Goal: Transaction & Acquisition: Download file/media

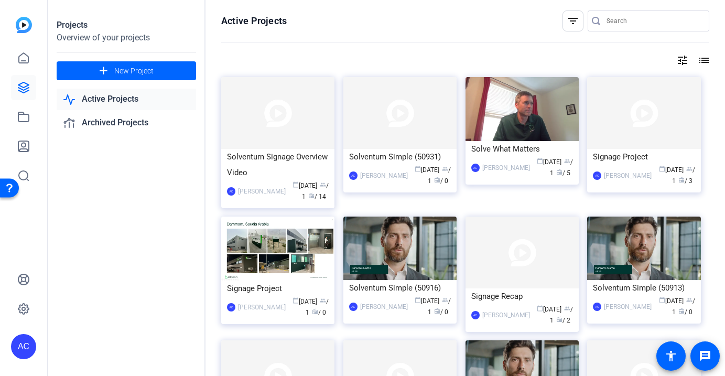
click at [27, 341] on div "AC" at bounding box center [23, 346] width 25 height 25
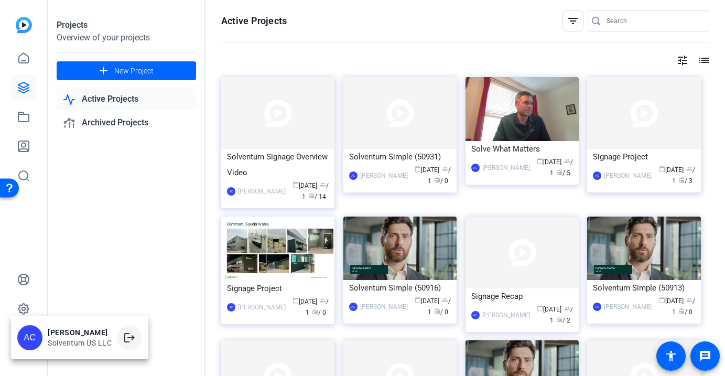
click at [127, 336] on mat-icon "logout" at bounding box center [129, 338] width 13 height 13
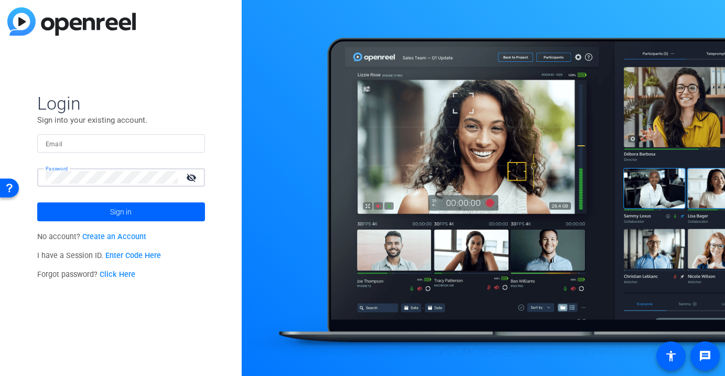
click at [93, 148] on input "Email" at bounding box center [121, 143] width 151 height 13
paste input "[EMAIL_ADDRESS][DOMAIN_NAME]"
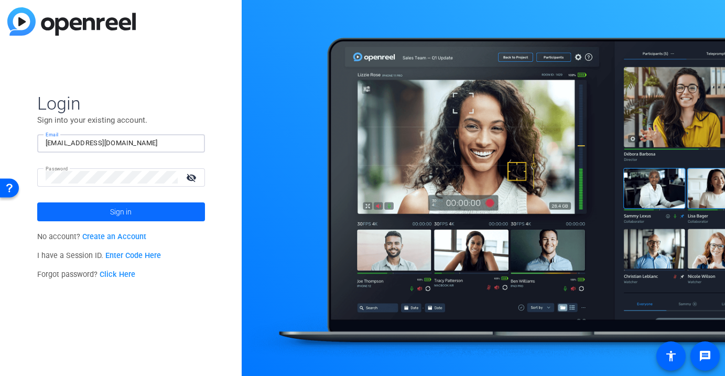
type input "[EMAIL_ADDRESS][DOMAIN_NAME]"
click at [93, 213] on span at bounding box center [121, 211] width 168 height 25
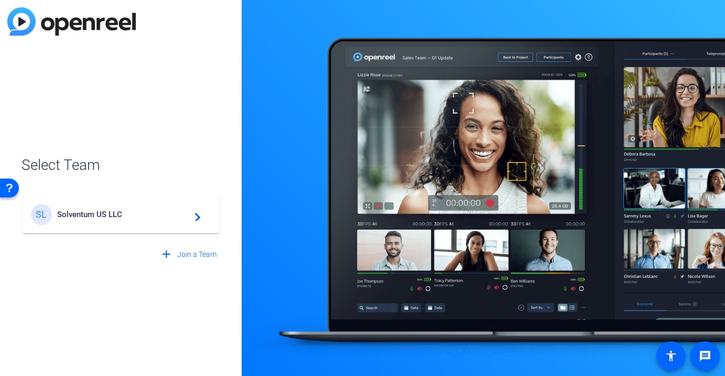
click at [93, 213] on span "Solventum US LLC" at bounding box center [122, 214] width 131 height 9
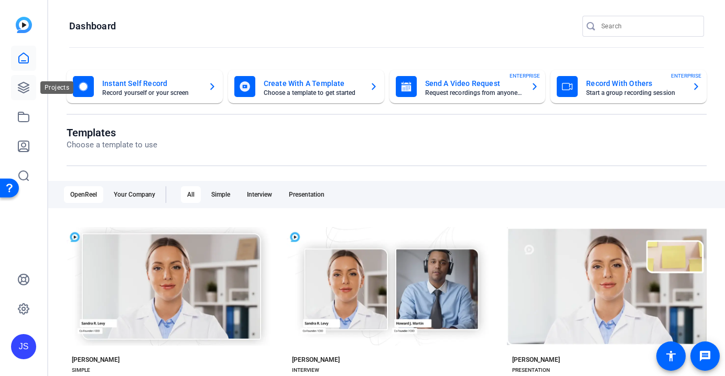
click at [26, 89] on icon at bounding box center [23, 87] width 10 height 10
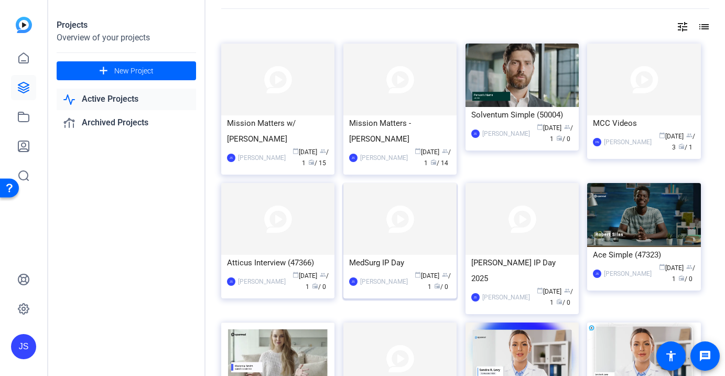
scroll to position [14, 0]
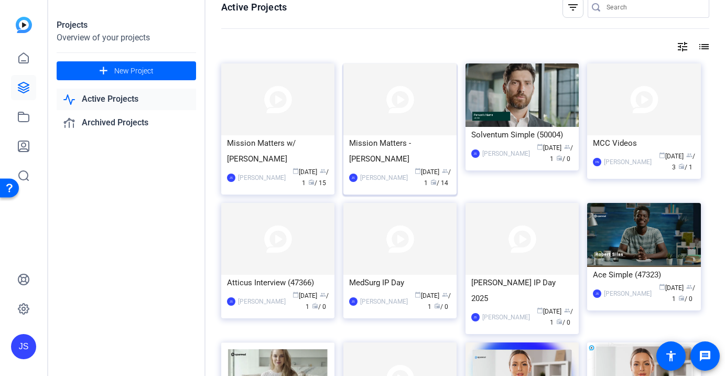
click at [427, 114] on img at bounding box center [400, 99] width 113 height 72
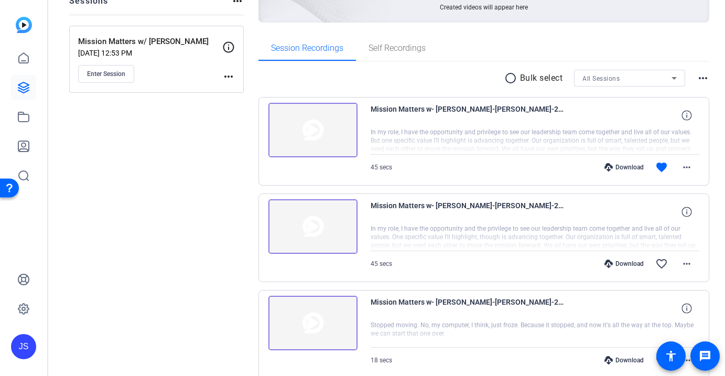
scroll to position [113, 0]
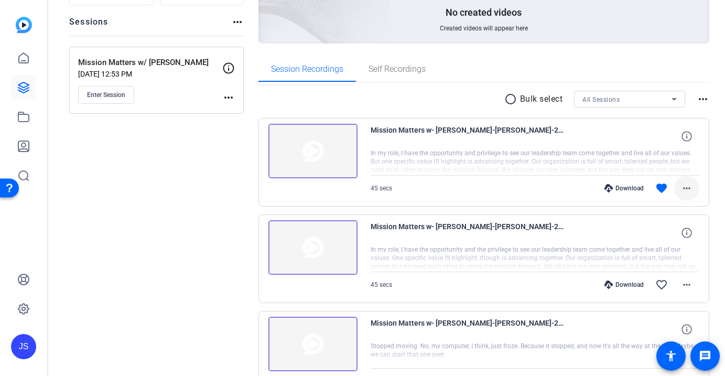
click at [681, 185] on mat-icon "more_horiz" at bounding box center [687, 188] width 13 height 13
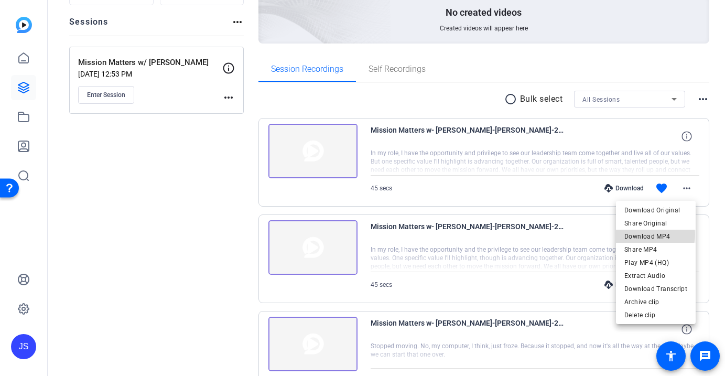
click at [657, 234] on span "Download MP4" at bounding box center [656, 236] width 63 height 13
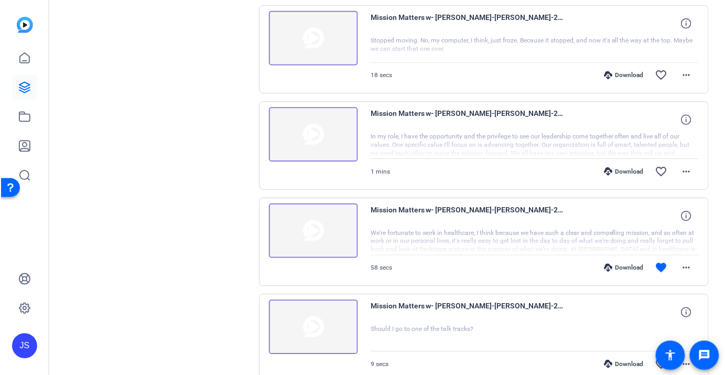
scroll to position [422, 0]
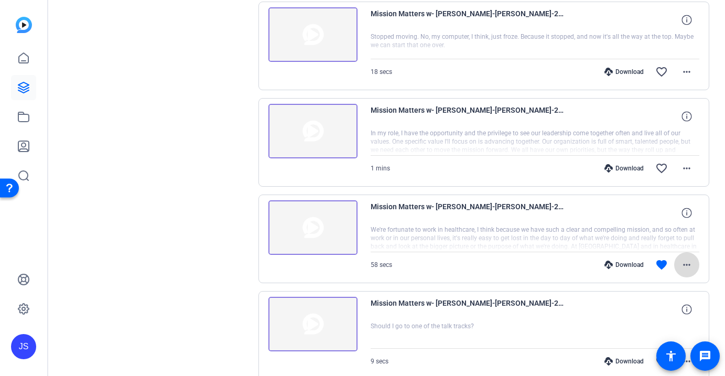
click at [683, 268] on mat-icon "more_horiz" at bounding box center [687, 265] width 13 height 13
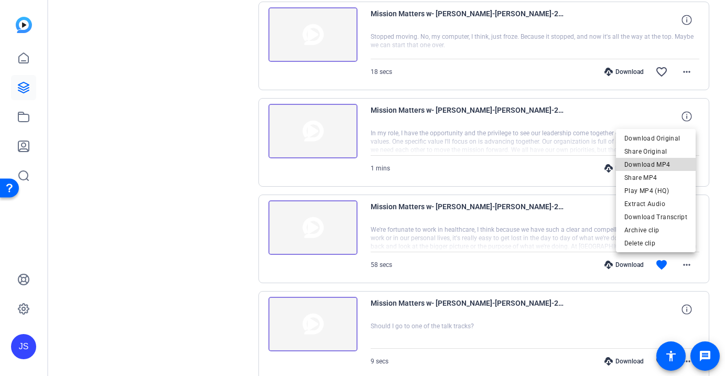
click at [664, 164] on span "Download MP4" at bounding box center [656, 164] width 63 height 13
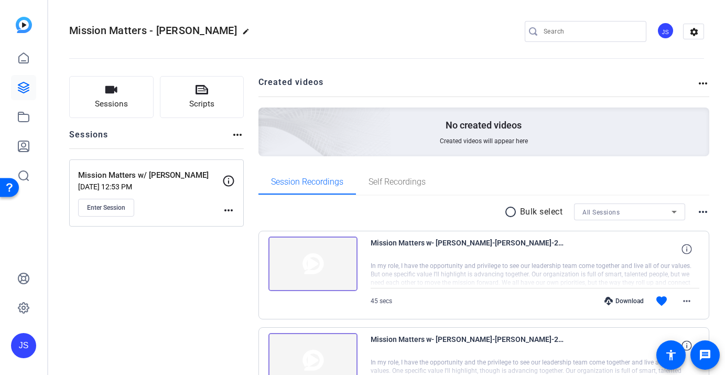
scroll to position [0, 0]
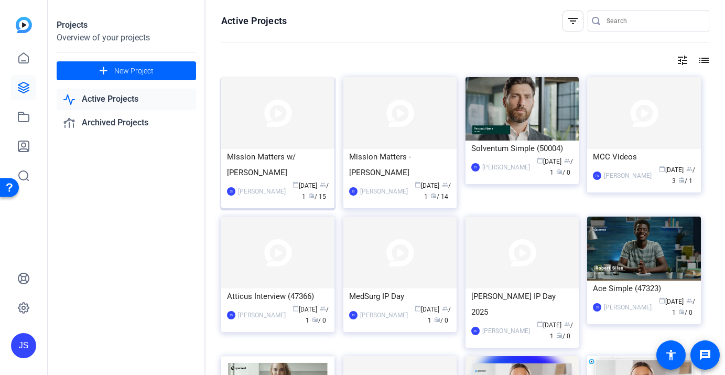
click at [285, 163] on div "Mission Matters w/ [PERSON_NAME]" at bounding box center [278, 164] width 102 height 31
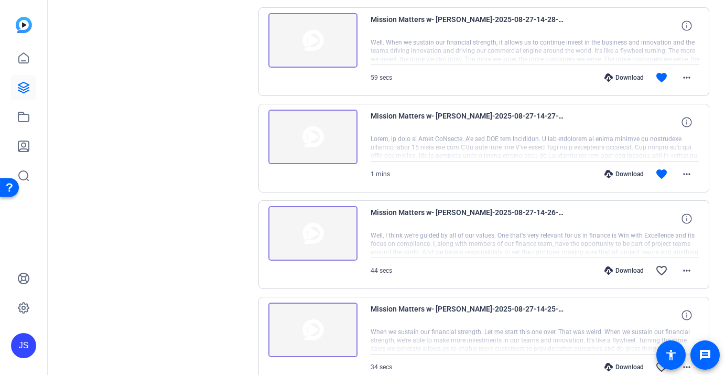
scroll to position [407, 0]
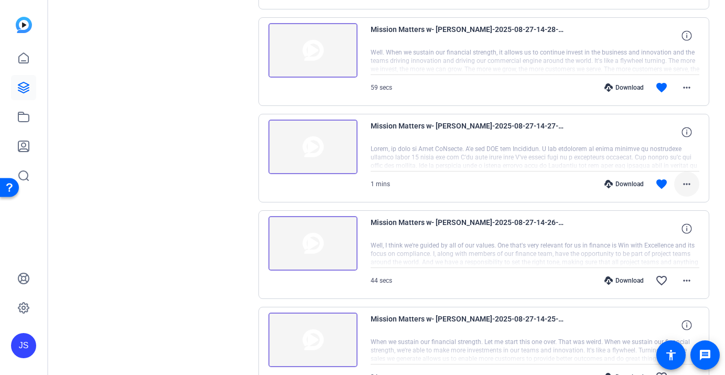
click at [681, 184] on mat-icon "more_horiz" at bounding box center [687, 184] width 13 height 13
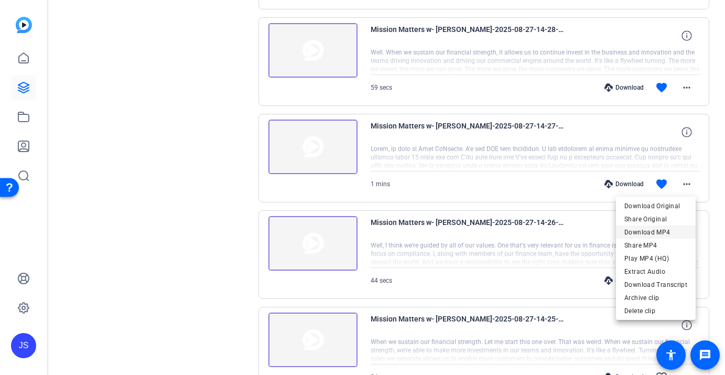
click at [667, 231] on span "Download MP4" at bounding box center [656, 232] width 63 height 13
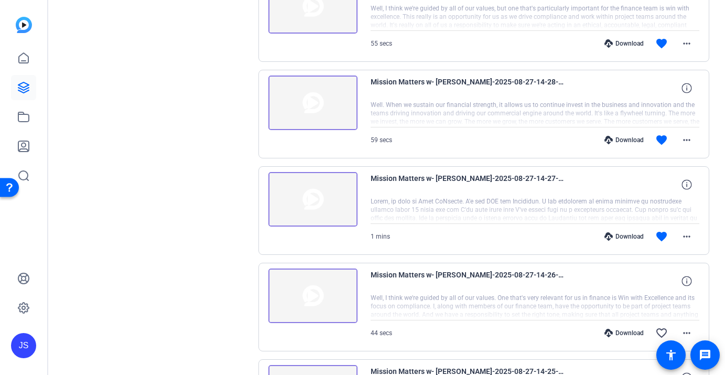
scroll to position [348, 0]
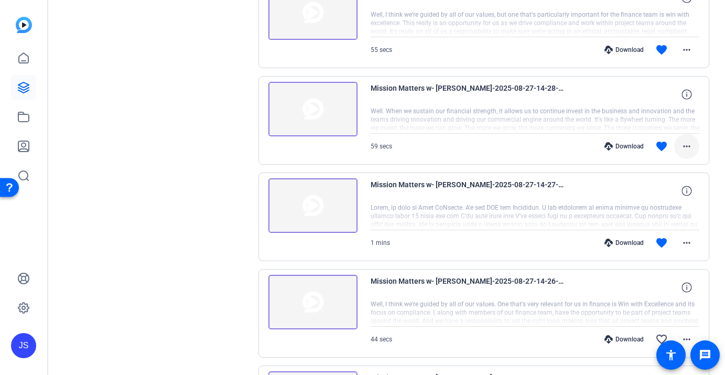
click at [681, 143] on mat-icon "more_horiz" at bounding box center [687, 146] width 13 height 13
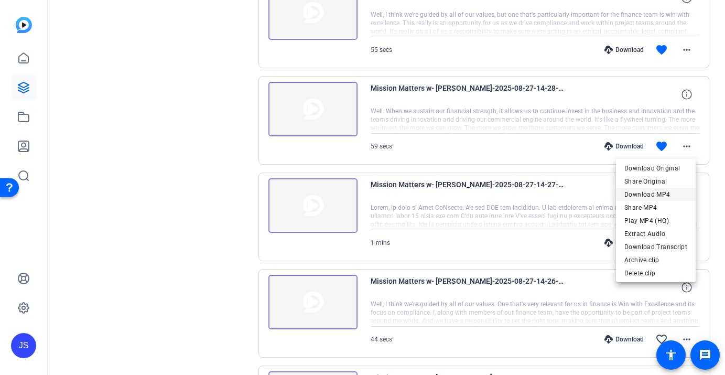
click at [662, 193] on span "Download MP4" at bounding box center [656, 194] width 63 height 13
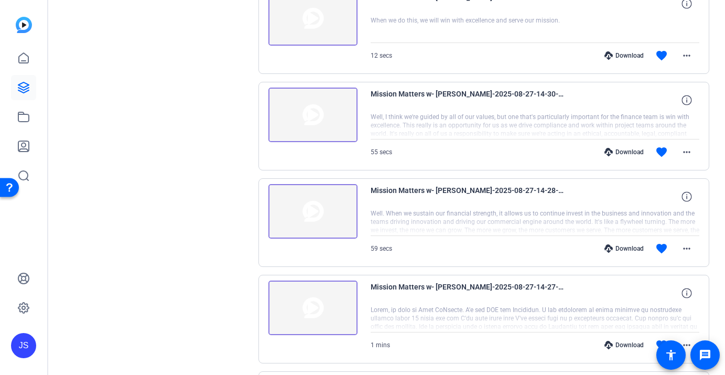
scroll to position [245, 0]
click at [682, 150] on mat-icon "more_horiz" at bounding box center [687, 152] width 13 height 13
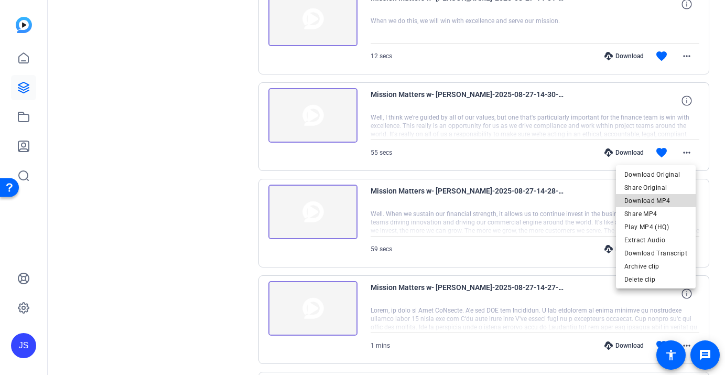
click at [662, 201] on span "Download MP4" at bounding box center [656, 201] width 63 height 13
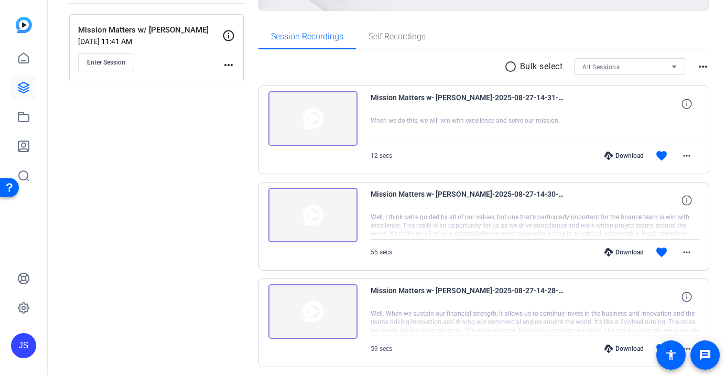
scroll to position [145, 0]
click at [681, 157] on mat-icon "more_horiz" at bounding box center [687, 155] width 13 height 13
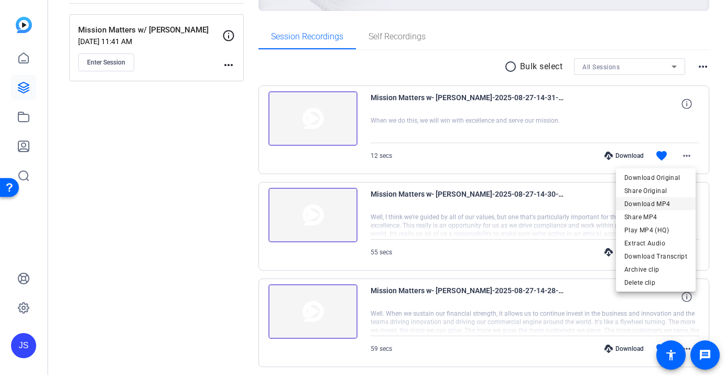
click at [661, 206] on span "Download MP4" at bounding box center [656, 204] width 63 height 13
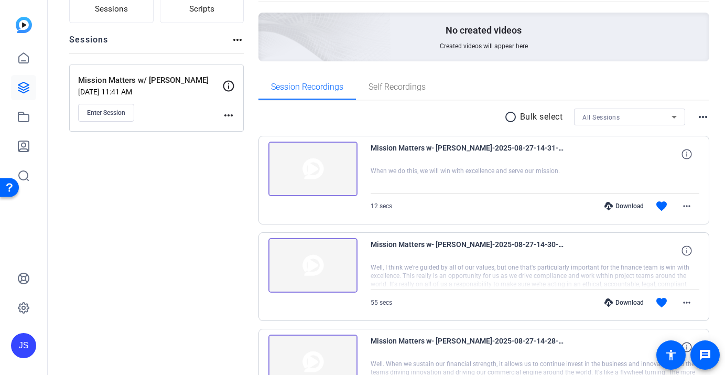
scroll to position [86, 0]
